Goal: Find specific page/section: Find specific page/section

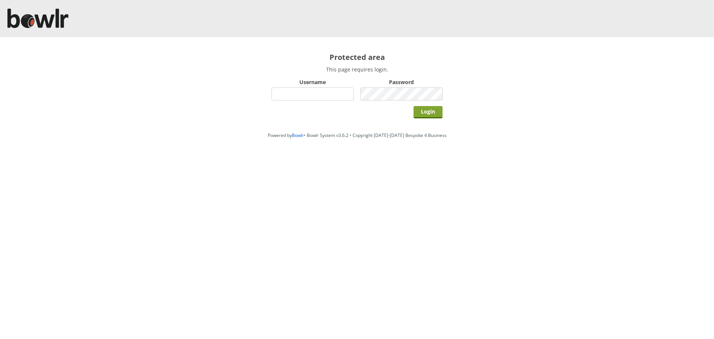
type input "root"
click at [437, 112] on input "Login" at bounding box center [428, 112] width 29 height 12
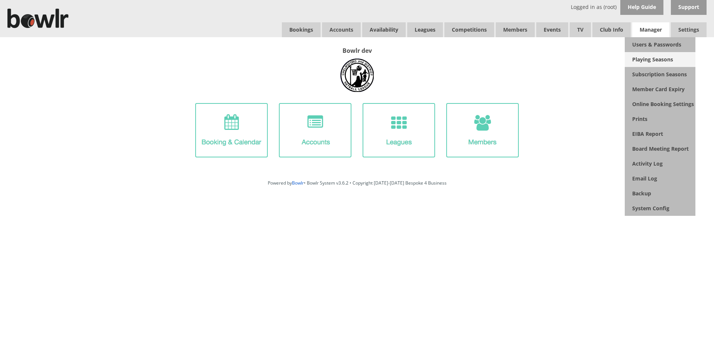
click at [669, 58] on link "Playing Seasons" at bounding box center [660, 59] width 71 height 15
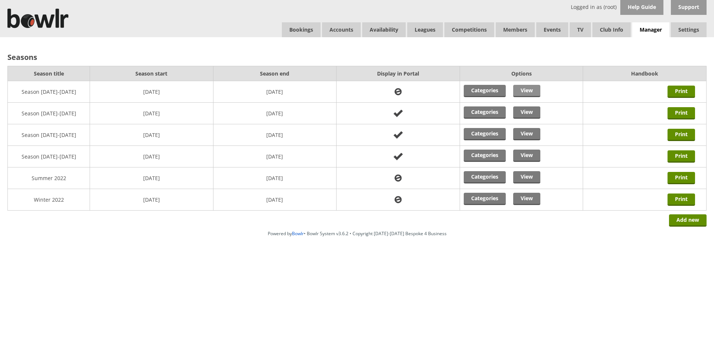
click at [533, 95] on link "View" at bounding box center [526, 91] width 27 height 12
